Goal: Task Accomplishment & Management: Manage account settings

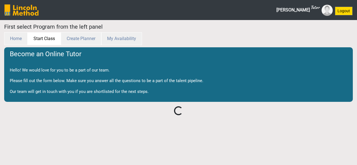
click at [52, 41] on button "Start Class" at bounding box center [44, 38] width 33 height 13
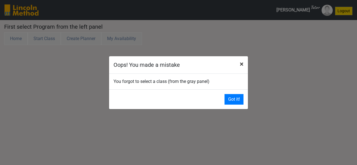
click at [241, 65] on span "×" at bounding box center [242, 64] width 4 height 8
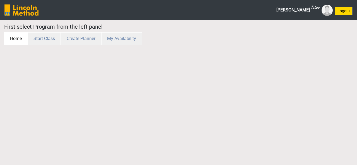
click at [15, 35] on button "Home" at bounding box center [15, 38] width 23 height 13
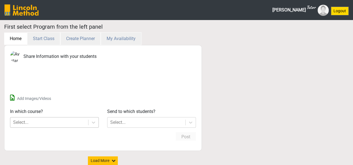
click at [74, 122] on div "Select..." at bounding box center [49, 123] width 78 height 10
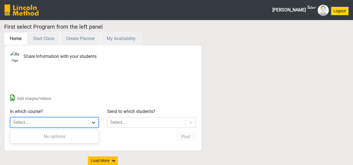
click at [94, 122] on icon at bounding box center [94, 123] width 6 height 6
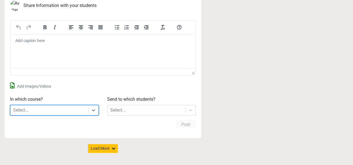
scroll to position [54, 0]
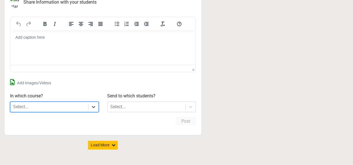
click at [90, 107] on div at bounding box center [93, 107] width 10 height 10
click at [75, 107] on div "Select..." at bounding box center [49, 107] width 78 height 10
click at [97, 106] on div at bounding box center [93, 107] width 10 height 10
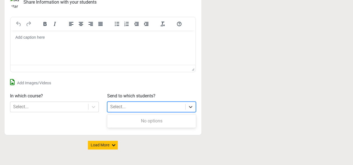
click at [192, 105] on icon at bounding box center [191, 107] width 6 height 6
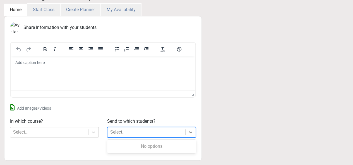
scroll to position [27, 0]
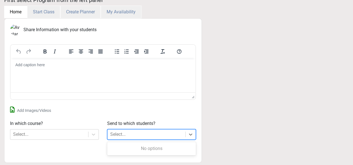
click at [71, 72] on html at bounding box center [103, 65] width 185 height 15
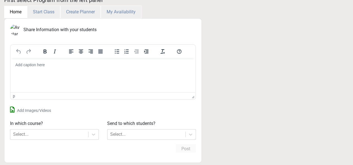
click at [71, 30] on label "Share Information with your students" at bounding box center [59, 30] width 73 height 7
click at [48, 59] on html at bounding box center [103, 65] width 185 height 15
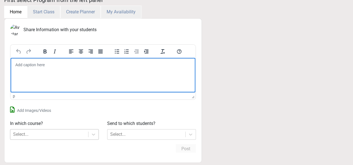
click at [53, 133] on div "Select..." at bounding box center [49, 135] width 78 height 10
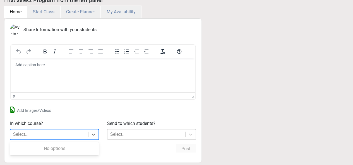
click at [63, 64] on p "Rich Text Area" at bounding box center [103, 65] width 176 height 6
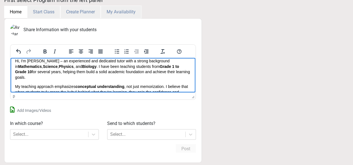
scroll to position [0, 0]
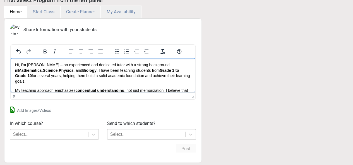
click at [52, 66] on p "Hi, I'm Areeba Noor – an experienced and dedicated tutor with a strong backgrou…" at bounding box center [103, 73] width 176 height 22
click at [87, 86] on body "Hi, I'm Areeba Noor , an experienced and dedicated tutor with a strong backgrou…" at bounding box center [103, 90] width 176 height 57
click at [63, 85] on body "Hi, I'm Areeba Noor , an experienced and dedicated tutor with a strong backgrou…" at bounding box center [103, 90] width 176 height 57
click at [24, 86] on body "Hi, I'm Areeba Noor , an experienced and dedicated tutor with a strong backgrou…" at bounding box center [103, 90] width 176 height 57
click at [18, 85] on body "Hi, I'm Areeba Noor , an experienced and dedicated tutor with a strong backgrou…" at bounding box center [103, 90] width 176 height 57
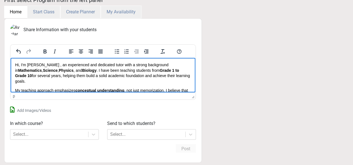
click at [44, 81] on p "Hi, I'm Areeba Noor , an experienced and dedicated tutor with a strong backgrou…" at bounding box center [103, 73] width 176 height 22
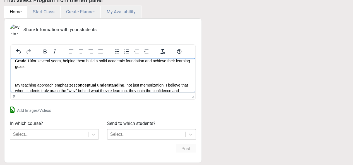
scroll to position [16, 0]
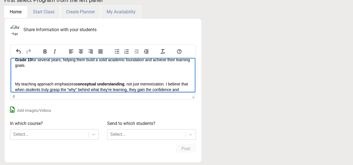
click at [41, 81] on body "Hi, I'm Areeba Noor , an experienced and dedicated tutor with a strong backgrou…" at bounding box center [103, 79] width 176 height 66
click at [19, 79] on body "Hi, I'm Areeba Noor , an experienced and dedicated tutor with a strong backgrou…" at bounding box center [103, 79] width 176 height 66
click at [15, 78] on html "Hi, I'm Areeba Noor , an experienced and dedicated tutor with a strong backgrou…" at bounding box center [103, 79] width 185 height 75
click at [17, 78] on body "Hi, I'm Areeba Noor , an experienced and dedicated tutor with a strong backgrou…" at bounding box center [103, 79] width 176 height 66
click at [14, 78] on html "Hi, I'm Areeba Noor , an experienced and dedicated tutor with a strong backgrou…" at bounding box center [103, 79] width 185 height 75
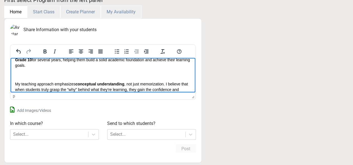
click at [23, 73] on p "Rich Text Area" at bounding box center [103, 75] width 176 height 6
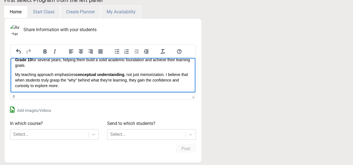
click at [15, 74] on p "My teaching approach emphasizes conceptual understanding , not just memorizatio…" at bounding box center [103, 80] width 176 height 16
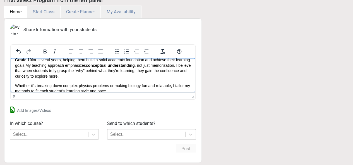
click at [15, 85] on html "Hi, I'm Areeba Noor , an experienced and dedicated tutor with a strong backgrou…" at bounding box center [103, 70] width 185 height 57
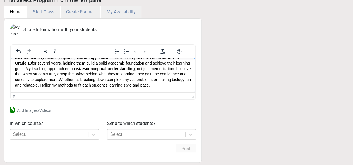
scroll to position [0, 0]
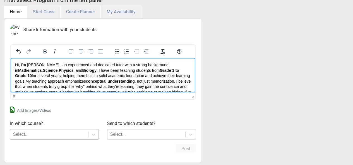
click at [72, 135] on div "Select..." at bounding box center [49, 135] width 78 height 10
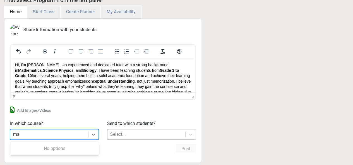
type input "ma"
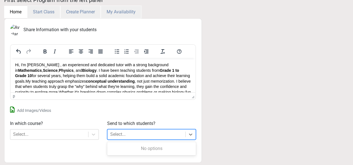
click at [150, 132] on div "Select..." at bounding box center [146, 135] width 78 height 10
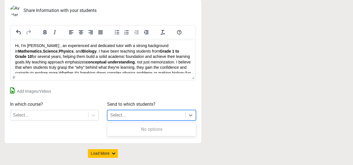
scroll to position [47, 0]
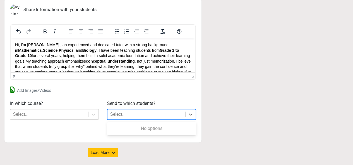
click at [17, 5] on img at bounding box center [15, 9] width 11 height 11
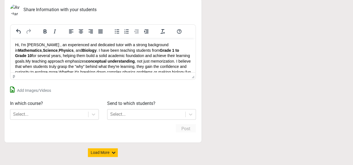
click at [14, 6] on img at bounding box center [15, 9] width 11 height 11
click at [52, 11] on label "Share Information with your students" at bounding box center [59, 9] width 73 height 7
click at [23, 88] on label "Add Images/Videos" at bounding box center [34, 91] width 34 height 6
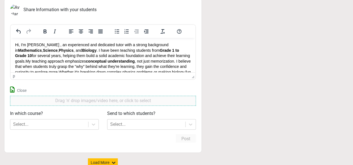
click at [86, 100] on p "Drag 'n' drop images/video here, or click to select" at bounding box center [103, 101] width 182 height 7
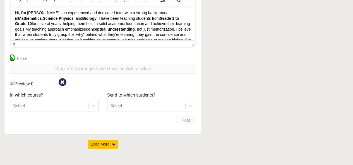
scroll to position [88, 0]
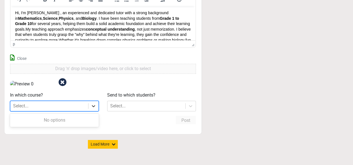
click at [92, 109] on icon at bounding box center [94, 107] width 6 height 6
click at [183, 111] on div "Select..." at bounding box center [146, 106] width 78 height 10
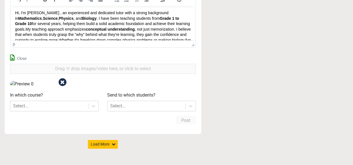
click at [204, 133] on div "Share Information with your students p Build with Close Drag 'n' drop images/vi…" at bounding box center [103, 64] width 206 height 196
click at [60, 78] on icon at bounding box center [63, 82] width 8 height 8
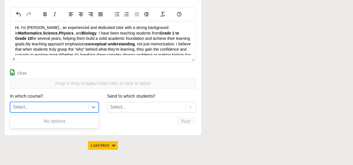
click at [51, 106] on div "Select..." at bounding box center [49, 107] width 78 height 10
click at [96, 148] on button "Load More" at bounding box center [103, 145] width 30 height 9
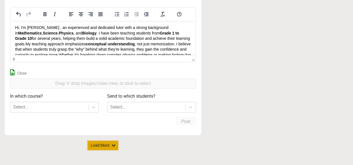
click at [115, 144] on icon at bounding box center [113, 146] width 4 height 4
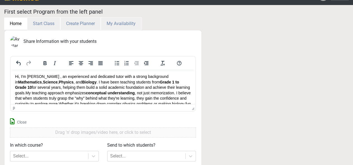
scroll to position [13, 0]
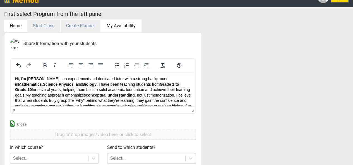
click at [119, 25] on button "My Availability" at bounding box center [121, 26] width 41 height 13
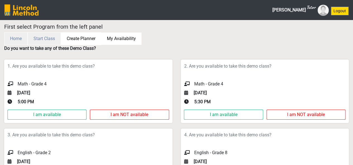
click at [92, 39] on button "Create Planner" at bounding box center [81, 38] width 40 height 13
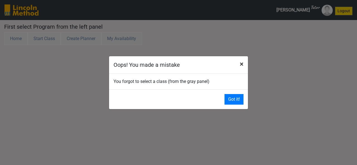
click at [244, 65] on button "×" at bounding box center [242, 64] width 13 height 16
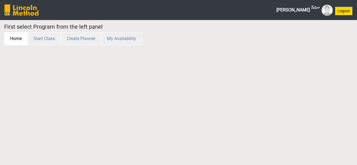
click at [8, 41] on button "Home" at bounding box center [15, 38] width 23 height 13
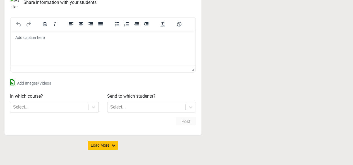
scroll to position [54, 0]
click at [194, 104] on div at bounding box center [191, 107] width 10 height 10
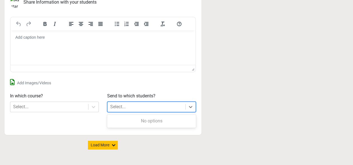
click at [79, 37] on p "Rich Text Area" at bounding box center [103, 38] width 176 height 6
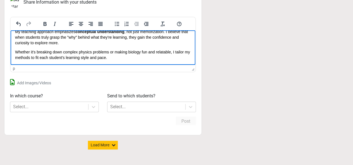
scroll to position [0, 0]
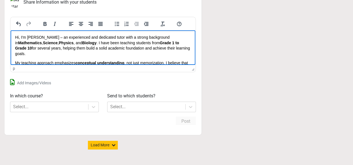
click at [53, 38] on p "Hi, I'm Areeba Noor – an experienced and dedicated tutor with a strong backgrou…" at bounding box center [103, 46] width 176 height 22
click at [31, 61] on p "My teaching approach emphasizes conceptual understanding , not just memorizatio…" at bounding box center [103, 68] width 176 height 16
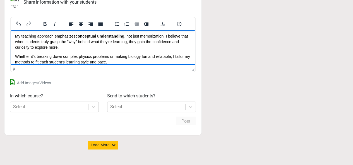
scroll to position [31, 0]
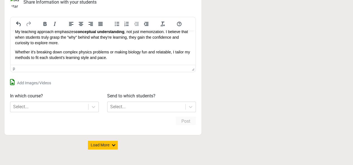
click at [44, 69] on div "p" at bounding box center [102, 68] width 178 height 4
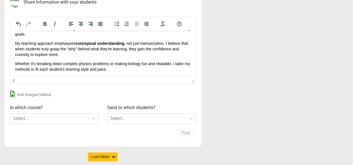
scroll to position [20, 0]
drag, startPoint x: 193, startPoint y: 69, endPoint x: 199, endPoint y: 81, distance: 13.5
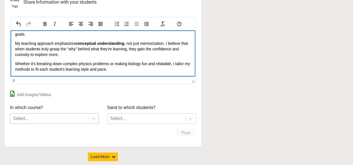
click at [33, 118] on div "Select..." at bounding box center [49, 119] width 78 height 10
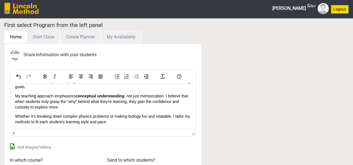
scroll to position [0, 0]
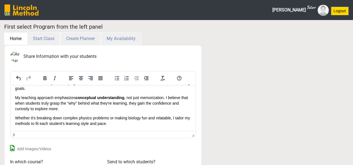
click at [321, 9] on img at bounding box center [323, 10] width 11 height 11
click at [262, 3] on div "Areeba Noor Tutor Logout" at bounding box center [196, 10] width 306 height 16
click at [47, 25] on h5 "First select Program from the left panel" at bounding box center [176, 26] width 345 height 7
click at [176, 79] on icon "Help" at bounding box center [179, 78] width 7 height 7
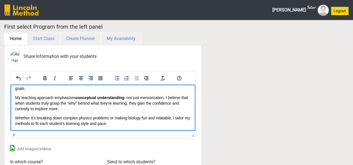
click at [6, 13] on img at bounding box center [21, 9] width 34 height 11
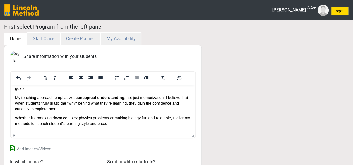
click at [23, 5] on img at bounding box center [21, 9] width 34 height 11
click at [10, 14] on img at bounding box center [21, 9] width 34 height 11
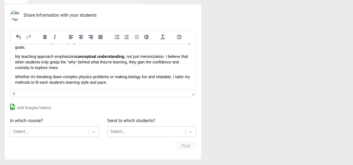
scroll to position [66, 0]
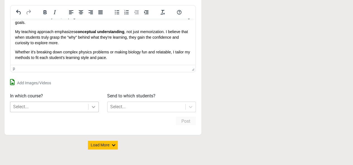
click at [94, 108] on icon at bounding box center [94, 107] width 6 height 6
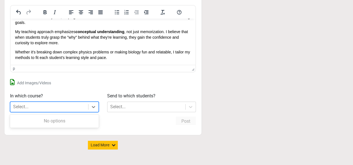
click at [68, 106] on div "Select..." at bounding box center [49, 107] width 78 height 10
type input "maths"
click at [94, 68] on div "p" at bounding box center [102, 68] width 178 height 4
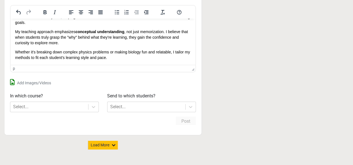
click at [40, 82] on label "Add Images/Videos" at bounding box center [34, 83] width 34 height 6
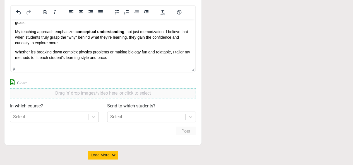
click at [108, 95] on p "Drag 'n' drop images/video here, or click to select" at bounding box center [103, 93] width 182 height 7
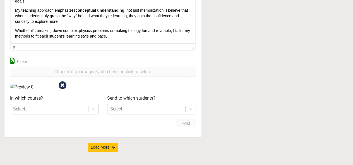
scroll to position [95, 0]
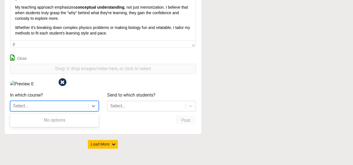
click at [44, 111] on div "Select..." at bounding box center [49, 106] width 78 height 10
type input "m"
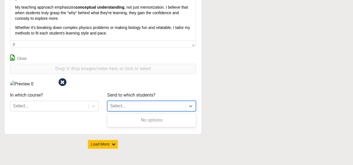
click at [160, 111] on div "Select..." at bounding box center [146, 106] width 78 height 10
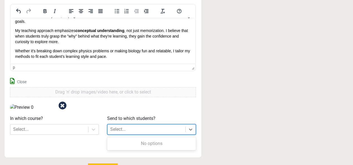
scroll to position [0, 0]
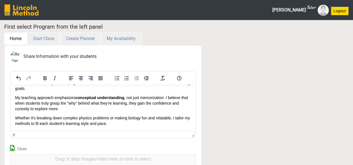
click at [42, 45] on div "Share Information with your students p Build with Close Drag 'n' drop images/vi…" at bounding box center [102, 135] width 197 height 180
click at [42, 39] on button "Start Class" at bounding box center [43, 38] width 33 height 13
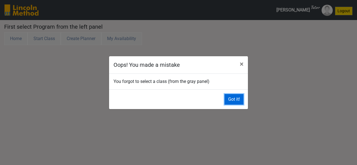
click at [241, 100] on button "Got it!" at bounding box center [234, 99] width 19 height 11
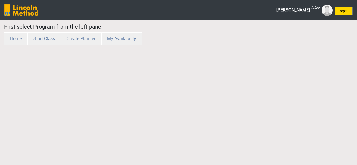
click at [253, 13] on div "Areeba Noor Tutor Logout" at bounding box center [198, 10] width 310 height 16
click at [329, 16] on li "Areeba Noor Tutor" at bounding box center [303, 10] width 59 height 16
click at [326, 12] on img at bounding box center [327, 10] width 11 height 11
drag, startPoint x: 326, startPoint y: 12, endPoint x: 256, endPoint y: 43, distance: 76.1
click at [256, 43] on fieldset "Home Start Class Create Planner My Availability" at bounding box center [178, 38] width 349 height 13
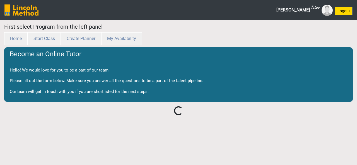
click at [226, 120] on html "Areeba Noor Tutor Logout First select Program from the left panel Home Start Cl…" at bounding box center [178, 60] width 357 height 120
click at [355, 41] on div "First select Program from the left panel Home Start Class Create Planner My Ava…" at bounding box center [178, 69] width 357 height 93
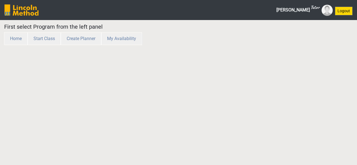
click at [43, 45] on div "First select Program from the left panel Home Start Class Create Planner My Ava…" at bounding box center [178, 34] width 357 height 28
click at [52, 38] on button "Start Class" at bounding box center [44, 38] width 33 height 13
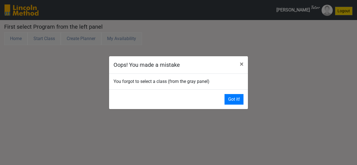
click at [203, 85] on div "You forgot to select a class (from the gray panel)" at bounding box center [178, 82] width 139 height 16
click at [234, 98] on button "Got it!" at bounding box center [234, 99] width 19 height 11
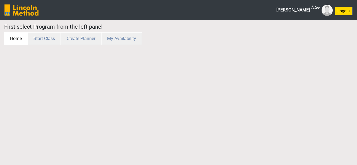
click at [22, 43] on button "Home" at bounding box center [15, 38] width 23 height 13
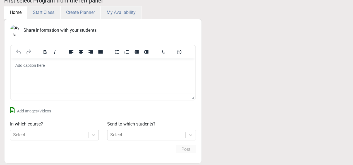
scroll to position [30, 0]
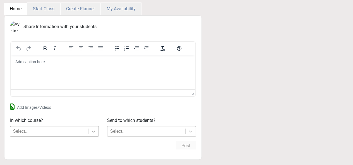
click at [91, 132] on icon at bounding box center [94, 132] width 6 height 6
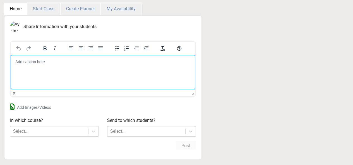
click at [80, 62] on p "Rich Text Area" at bounding box center [103, 62] width 176 height 6
click at [15, 27] on img at bounding box center [15, 26] width 11 height 11
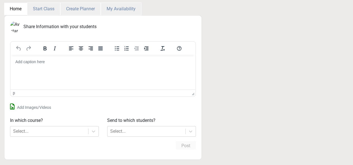
click at [13, 24] on img at bounding box center [15, 26] width 11 height 11
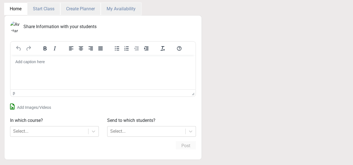
click at [13, 24] on img at bounding box center [15, 26] width 11 height 11
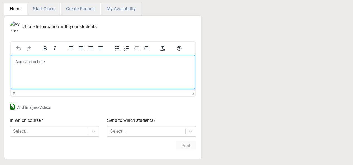
click at [94, 59] on p "Rich Text Area" at bounding box center [103, 62] width 176 height 6
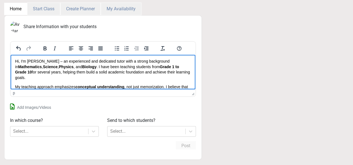
scroll to position [0, 0]
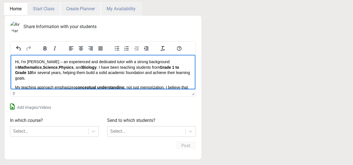
drag, startPoint x: 192, startPoint y: 76, endPoint x: 182, endPoint y: 108, distance: 32.8
click at [52, 62] on p "Hi, I'm Areeba Noor – an experienced and dedicated tutor with a strong backgrou…" at bounding box center [103, 70] width 176 height 22
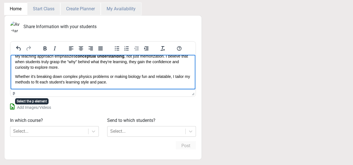
click at [13, 94] on div "p" at bounding box center [14, 93] width 2 height 4
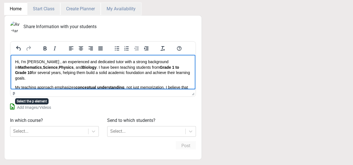
click at [14, 94] on div "p" at bounding box center [14, 93] width 2 height 4
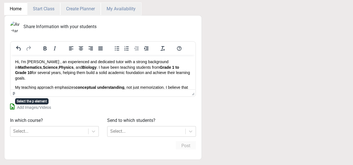
click at [14, 94] on div "p" at bounding box center [14, 93] width 2 height 4
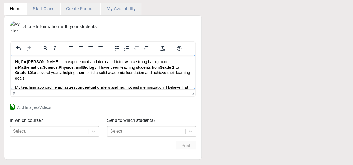
click at [58, 76] on p "Hi, I'm Areeba Noor , an experienced and dedicated tutor with a strong backgrou…" at bounding box center [103, 70] width 176 height 22
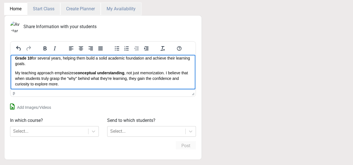
scroll to position [14, 0]
click at [150, 72] on p "My teaching approach emphasizes conceptual understanding , not just memorizatio…" at bounding box center [103, 79] width 176 height 16
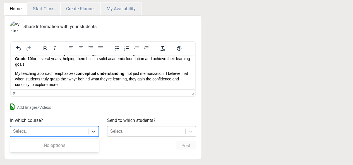
click at [90, 129] on div at bounding box center [93, 132] width 10 height 10
click at [73, 134] on div "Select..." at bounding box center [49, 132] width 78 height 10
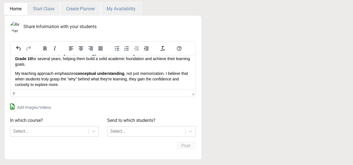
click at [34, 108] on label "Add Images/Videos" at bounding box center [34, 108] width 34 height 6
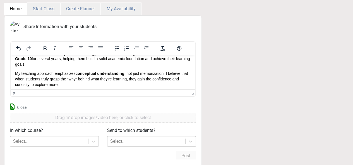
click at [20, 108] on label "Close" at bounding box center [21, 108] width 9 height 6
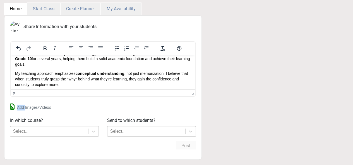
click at [20, 108] on label "Add Images/Videos" at bounding box center [34, 108] width 34 height 6
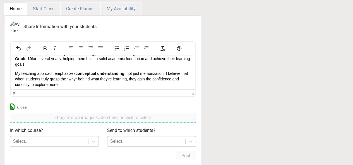
click at [50, 118] on p "Drag 'n' drop images/video here, or click to select" at bounding box center [103, 118] width 182 height 7
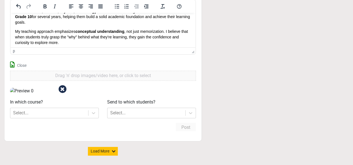
scroll to position [98, 0]
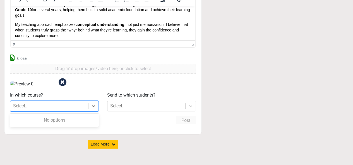
click at [84, 111] on div "Select..." at bounding box center [49, 106] width 78 height 10
type input "maths"
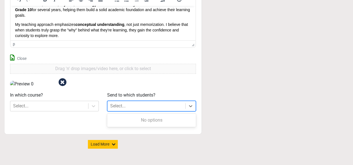
click at [123, 111] on div "Select..." at bounding box center [146, 106] width 78 height 10
type input "e"
type input "g"
type input "grade 1 to grade 11"
click at [110, 149] on button "Load More" at bounding box center [103, 144] width 30 height 9
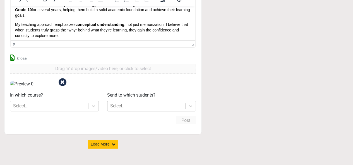
click at [147, 111] on div "Select..." at bounding box center [146, 106] width 78 height 10
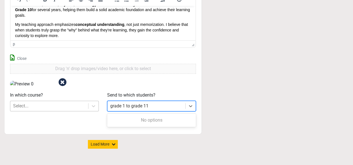
type input "grade 1 to grade 11"
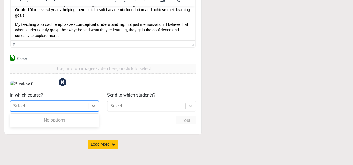
click at [74, 112] on div "Select..." at bounding box center [54, 106] width 89 height 11
type input "maths,science"
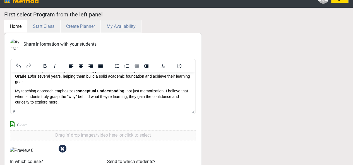
scroll to position [0, 0]
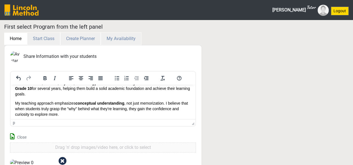
click at [324, 11] on img at bounding box center [323, 10] width 11 height 11
click at [7, 10] on img at bounding box center [21, 9] width 34 height 11
click at [27, 11] on img at bounding box center [21, 9] width 34 height 11
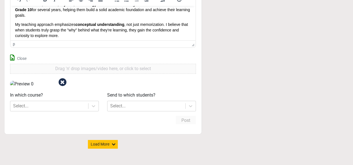
scroll to position [108, 0]
click at [108, 147] on button "Load More" at bounding box center [103, 144] width 30 height 9
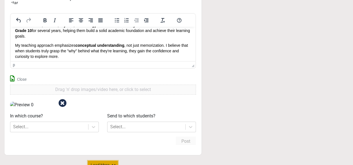
scroll to position [4, 0]
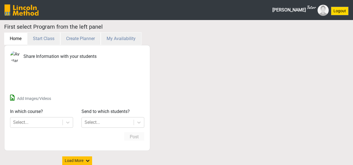
scroll to position [4, 0]
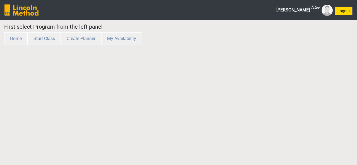
click at [30, 27] on h5 "First select Program from the left panel" at bounding box center [178, 26] width 349 height 7
click at [85, 12] on div "Areeba Noor Tutor Logout" at bounding box center [198, 10] width 310 height 16
click at [120, 37] on button "My Availability" at bounding box center [121, 38] width 41 height 13
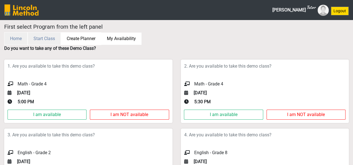
click at [98, 38] on button "Create Planner" at bounding box center [81, 38] width 40 height 13
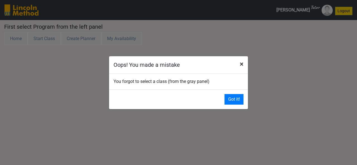
click at [240, 64] on span "×" at bounding box center [242, 64] width 4 height 8
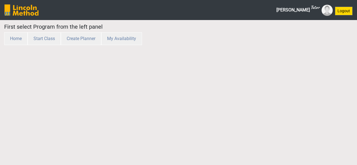
click at [315, 7] on sup "Tutor" at bounding box center [315, 7] width 9 height 6
click at [297, 11] on span "Areeba Noor Tutor" at bounding box center [298, 9] width 43 height 11
click at [29, 7] on img at bounding box center [21, 9] width 34 height 11
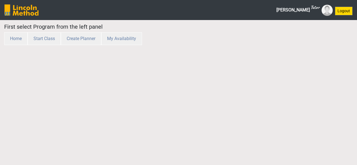
click at [29, 7] on img at bounding box center [21, 9] width 34 height 11
click at [84, 28] on h5 "First select Program from the left panel" at bounding box center [178, 26] width 349 height 7
click at [29, 14] on img at bounding box center [21, 9] width 34 height 11
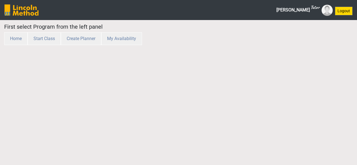
click at [9, 47] on div "First select Program from the left panel Home Start Class Create Planner My Ava…" at bounding box center [178, 34] width 357 height 28
click at [23, 36] on button "Home" at bounding box center [15, 38] width 23 height 13
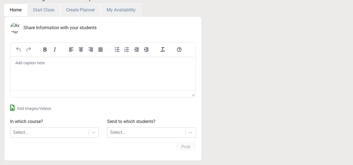
scroll to position [54, 0]
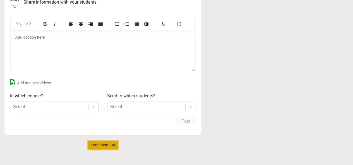
click at [107, 143] on button "Load More" at bounding box center [103, 145] width 30 height 9
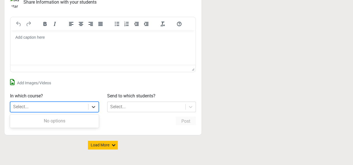
click at [89, 107] on div at bounding box center [93, 107] width 10 height 10
click at [81, 117] on div "No options" at bounding box center [54, 121] width 89 height 11
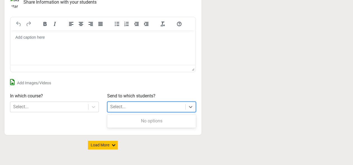
click at [117, 108] on div "Select..." at bounding box center [117, 107] width 15 height 7
click at [135, 117] on div "No options" at bounding box center [151, 121] width 89 height 11
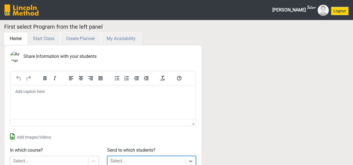
click at [37, 15] on img at bounding box center [21, 9] width 34 height 11
click at [30, 9] on img at bounding box center [21, 9] width 34 height 11
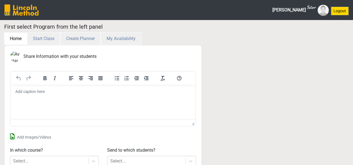
click at [30, 9] on img at bounding box center [21, 9] width 34 height 11
click at [82, 40] on button "Create Planner" at bounding box center [80, 38] width 40 height 13
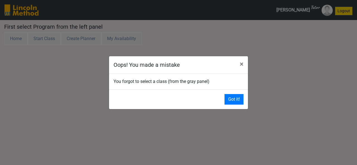
click at [111, 36] on div "Oops! You made a mistake × You forgot to select a class (from the gray panel) G…" at bounding box center [178, 82] width 357 height 165
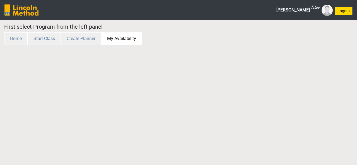
click at [115, 36] on button "My Availability" at bounding box center [121, 38] width 41 height 13
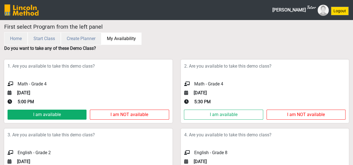
click at [56, 114] on button "I am available" at bounding box center [47, 115] width 79 height 10
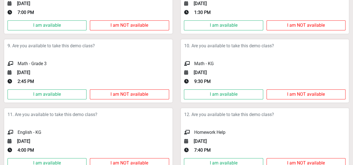
scroll to position [374, 0]
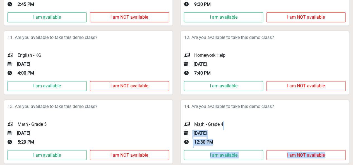
drag, startPoint x: 350, startPoint y: 146, endPoint x: 353, endPoint y: 126, distance: 20.2
click at [353, 126] on div "14 . Are you available to take this demo class? Math - Grade 4 [DATE] 12:30 PM …" at bounding box center [265, 129] width 177 height 69
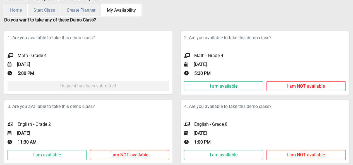
scroll to position [0, 0]
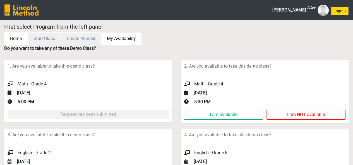
click at [9, 33] on button "Home" at bounding box center [15, 38] width 23 height 13
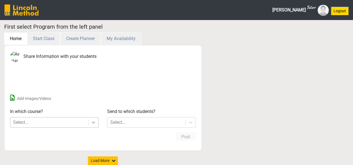
click at [90, 119] on div at bounding box center [93, 123] width 10 height 10
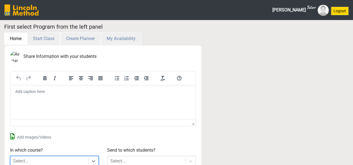
scroll to position [44, 0]
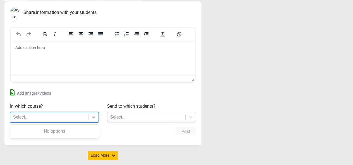
click at [124, 50] on p "Rich Text Area" at bounding box center [103, 48] width 176 height 6
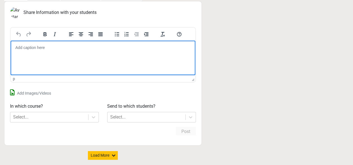
scroll to position [31, 0]
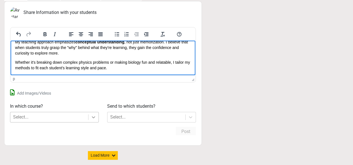
click at [91, 115] on icon at bounding box center [94, 118] width 6 height 6
